Goal: Understand process/instructions: Learn how to perform a task or action

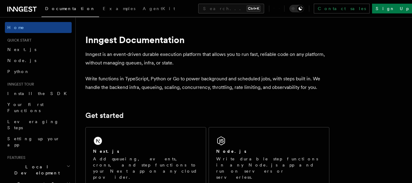
click at [33, 52] on link "Next.js" at bounding box center [38, 49] width 67 height 11
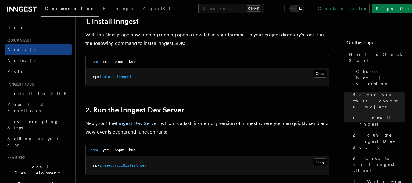
scroll to position [347, 0]
click at [323, 72] on button "Copy Copied" at bounding box center [320, 73] width 14 height 8
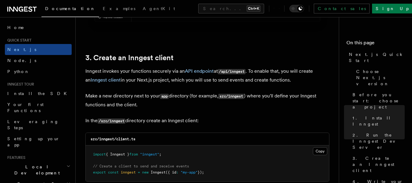
scroll to position [726, 0]
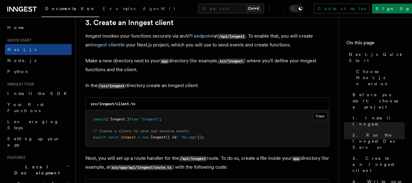
click at [113, 85] on code "/src/inngest" at bounding box center [112, 85] width 28 height 5
drag, startPoint x: 111, startPoint y: 85, endPoint x: 126, endPoint y: 87, distance: 14.8
click at [125, 87] on code "/src/inngest" at bounding box center [112, 85] width 28 height 5
copy code "inngest"
click at [321, 116] on button "Copy Copied" at bounding box center [320, 116] width 14 height 8
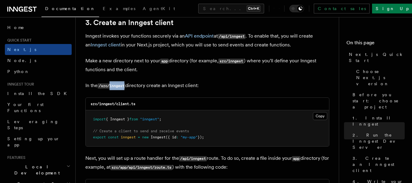
scroll to position [840, 0]
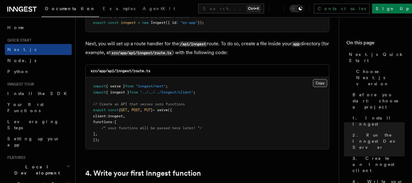
click at [320, 83] on button "Copy Copied" at bounding box center [320, 83] width 14 height 8
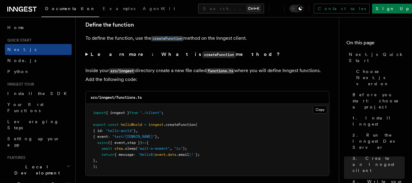
scroll to position [1038, 0]
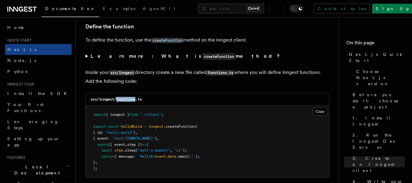
drag, startPoint x: 118, startPoint y: 99, endPoint x: 136, endPoint y: 100, distance: 18.0
click at [136, 100] on code "src/inngest/functions.ts" at bounding box center [116, 99] width 51 height 4
copy code "functions"
click at [289, 83] on p "Inside your src/inngest directory create a new file called functions.ts where y…" at bounding box center [207, 76] width 244 height 17
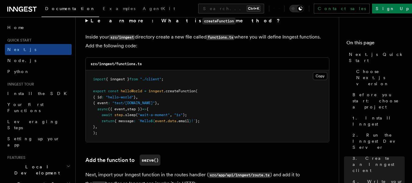
scroll to position [1074, 0]
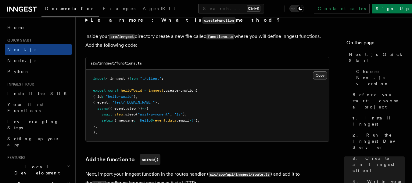
click at [320, 77] on button "Copy Copied" at bounding box center [320, 75] width 14 height 8
